Goal: Task Accomplishment & Management: Use online tool/utility

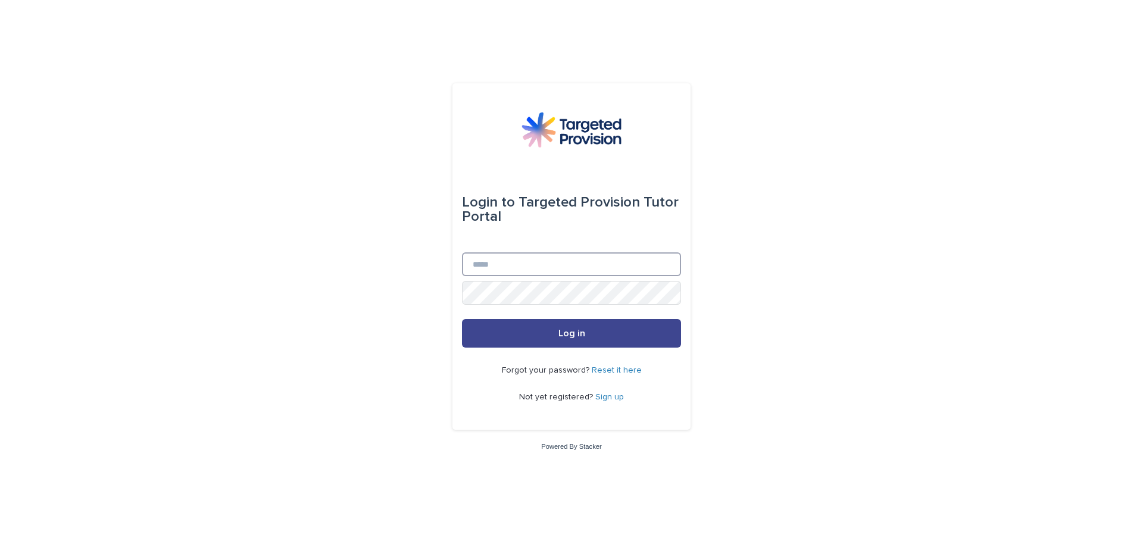
type input "**********"
click at [622, 336] on button "Log in" at bounding box center [571, 333] width 219 height 29
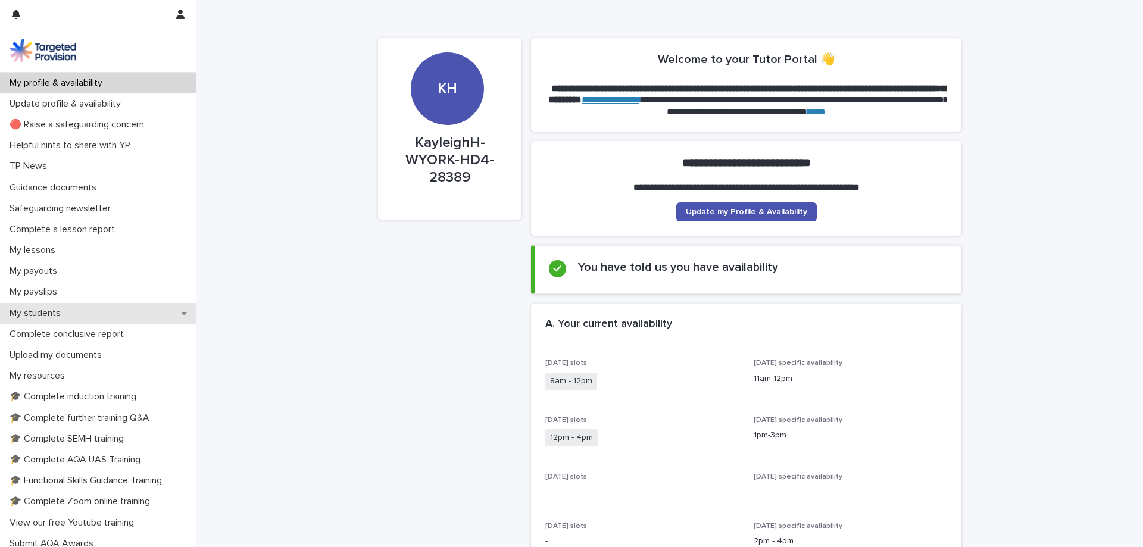
click at [47, 310] on p "My students" at bounding box center [37, 313] width 65 height 11
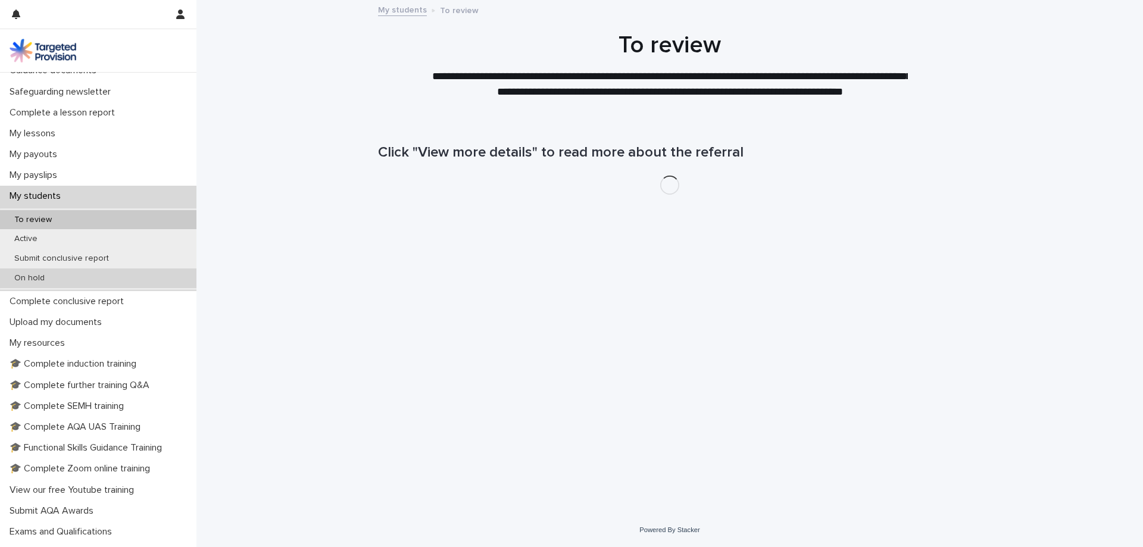
scroll to position [119, 0]
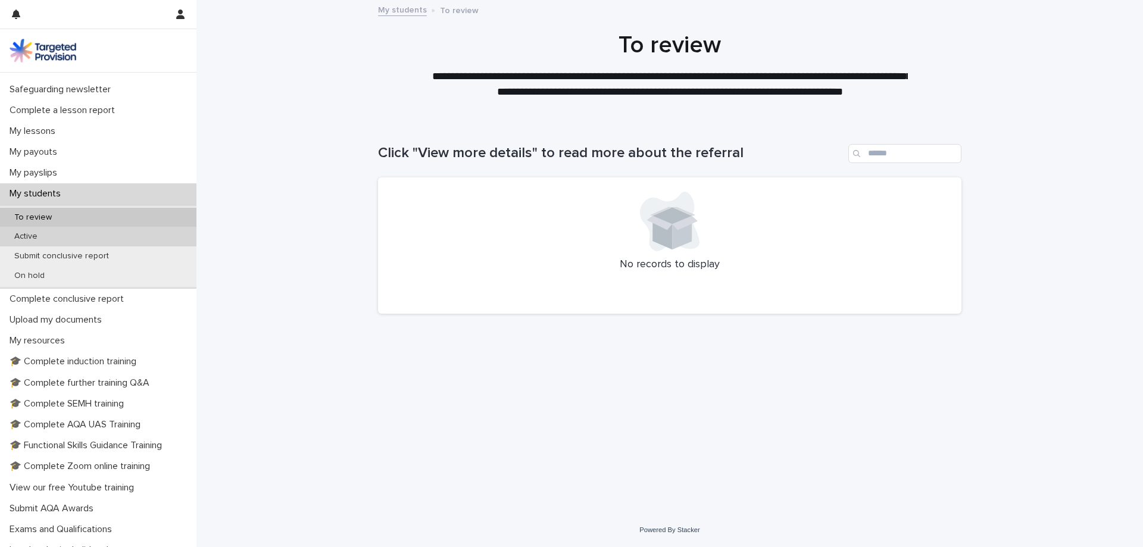
click at [27, 236] on p "Active" at bounding box center [26, 237] width 42 height 10
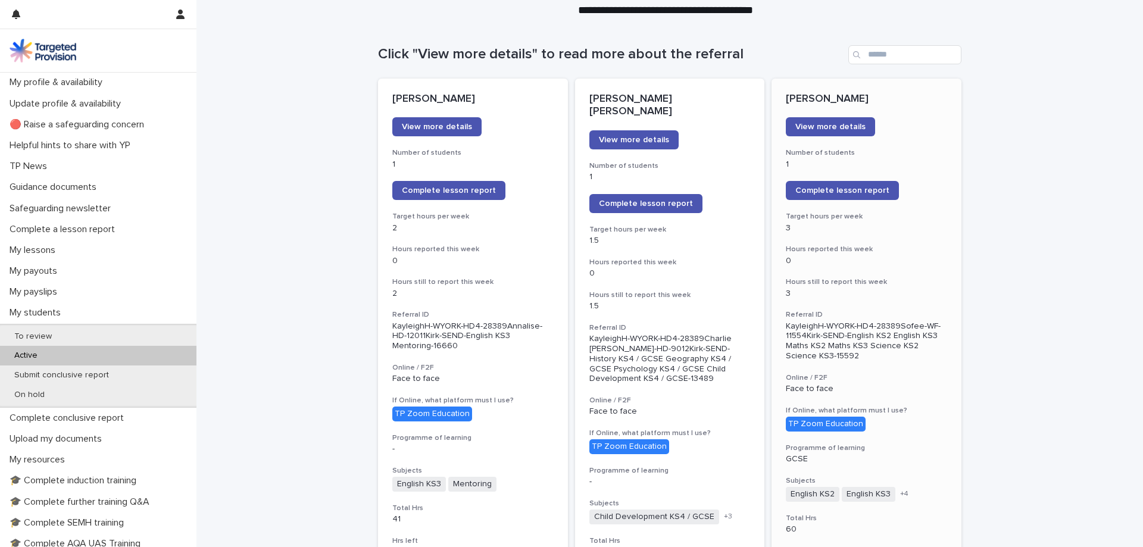
scroll to position [119, 0]
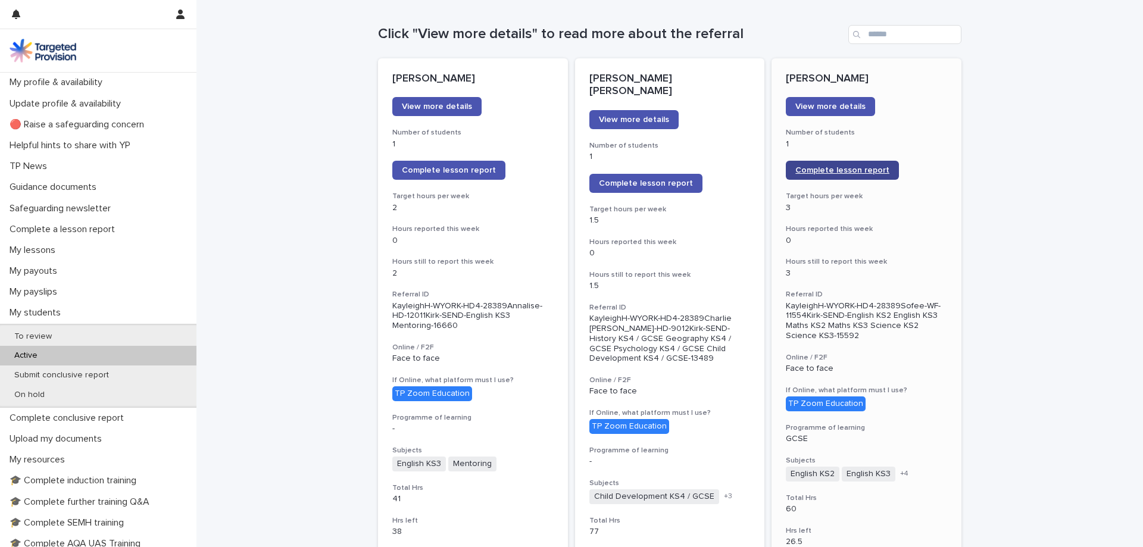
click at [862, 162] on link "Complete lesson report" at bounding box center [842, 170] width 113 height 19
